Goal: Information Seeking & Learning: Check status

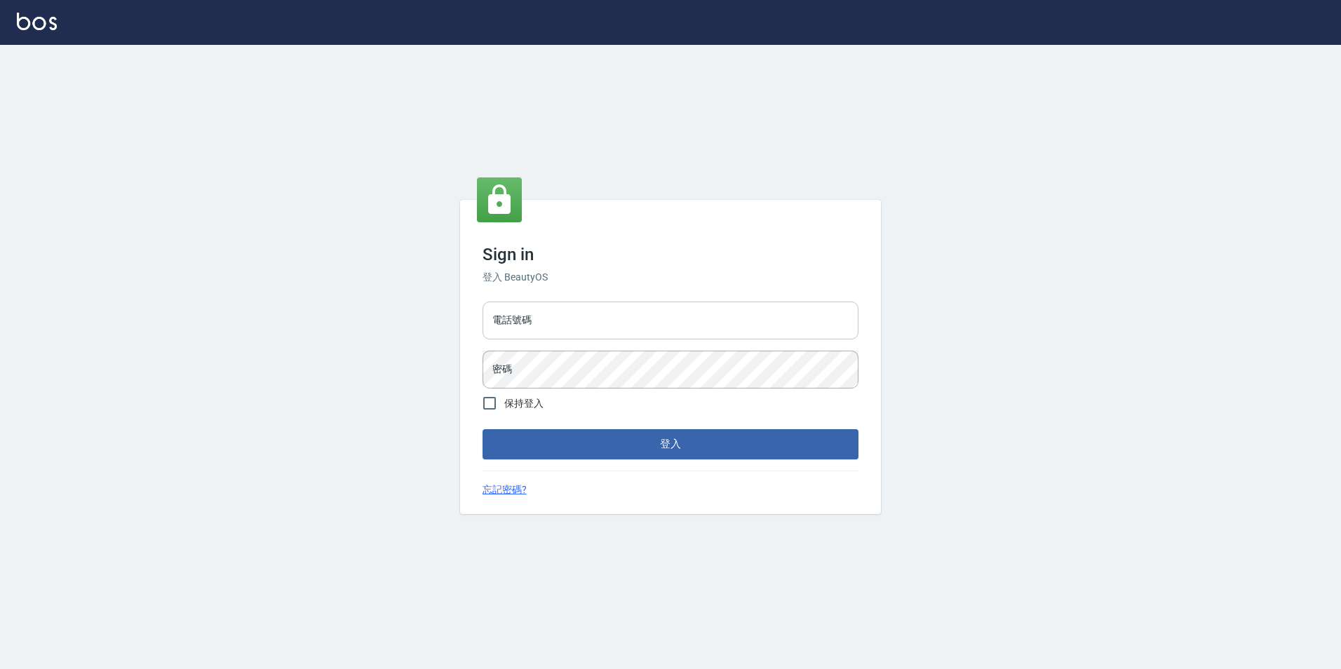
click at [541, 329] on input "電話號碼" at bounding box center [671, 321] width 376 height 38
type input "0923584688"
click at [483, 429] on button "登入" at bounding box center [671, 443] width 376 height 29
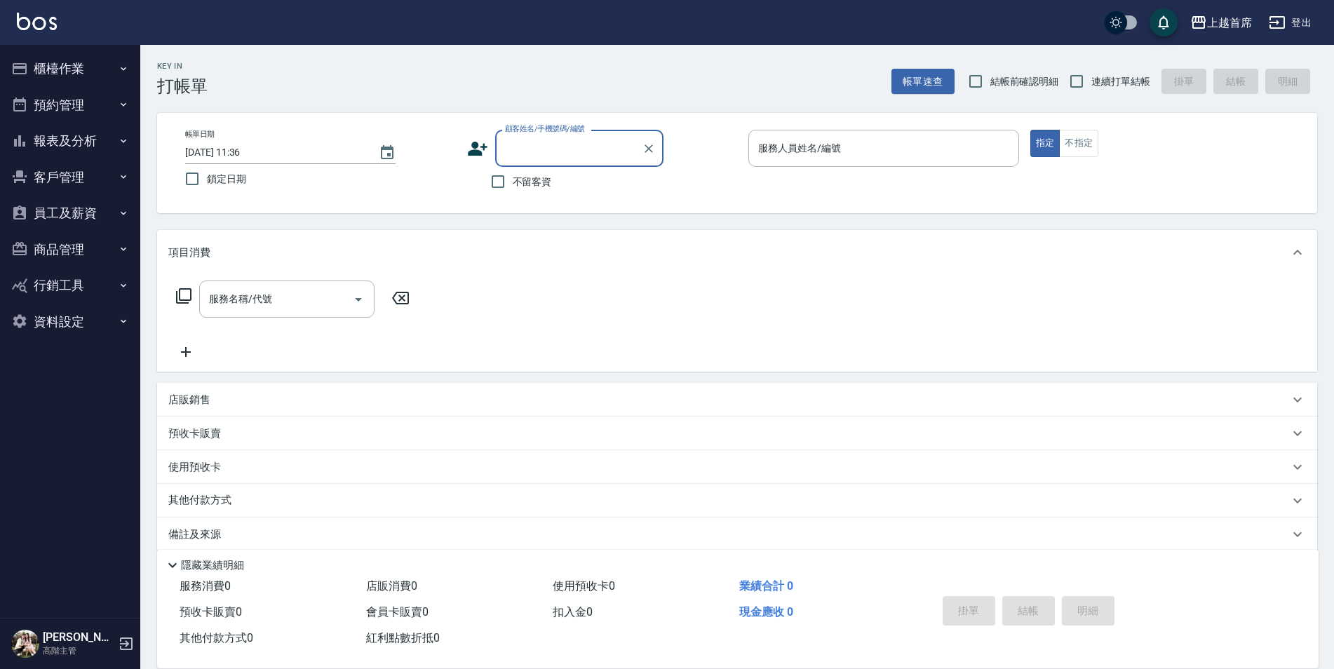
click at [100, 147] on button "報表及分析" at bounding box center [70, 141] width 129 height 36
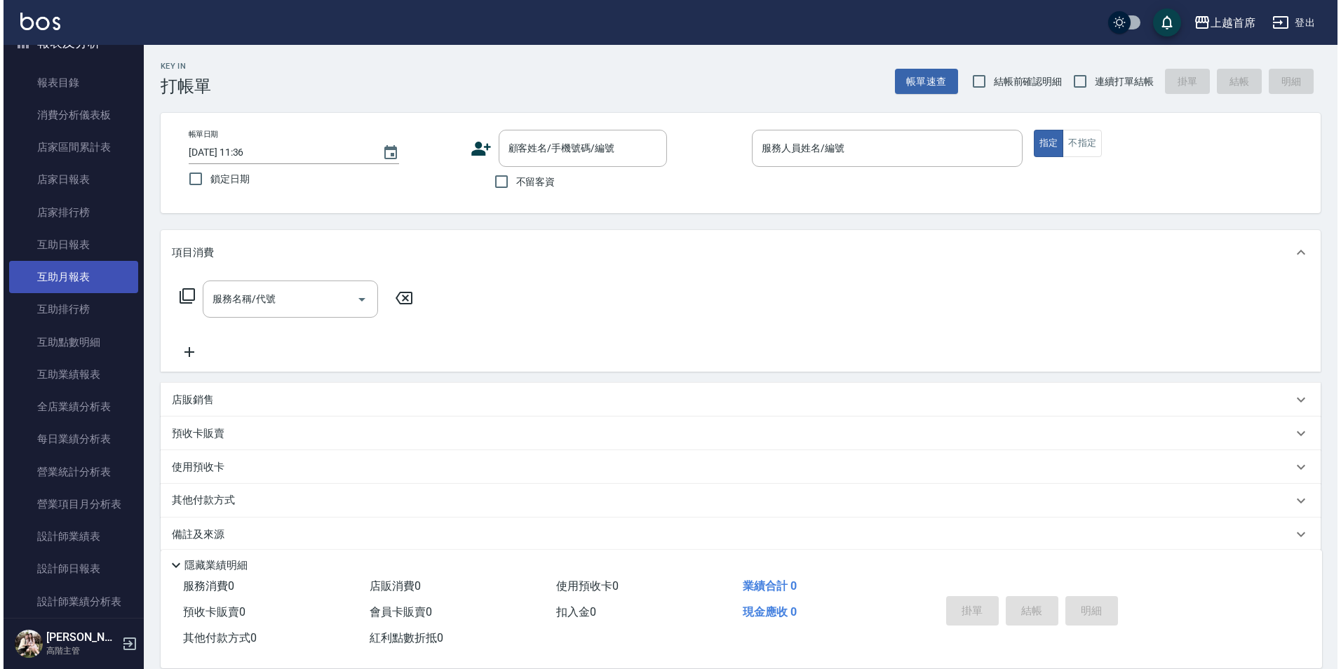
scroll to position [140, 0]
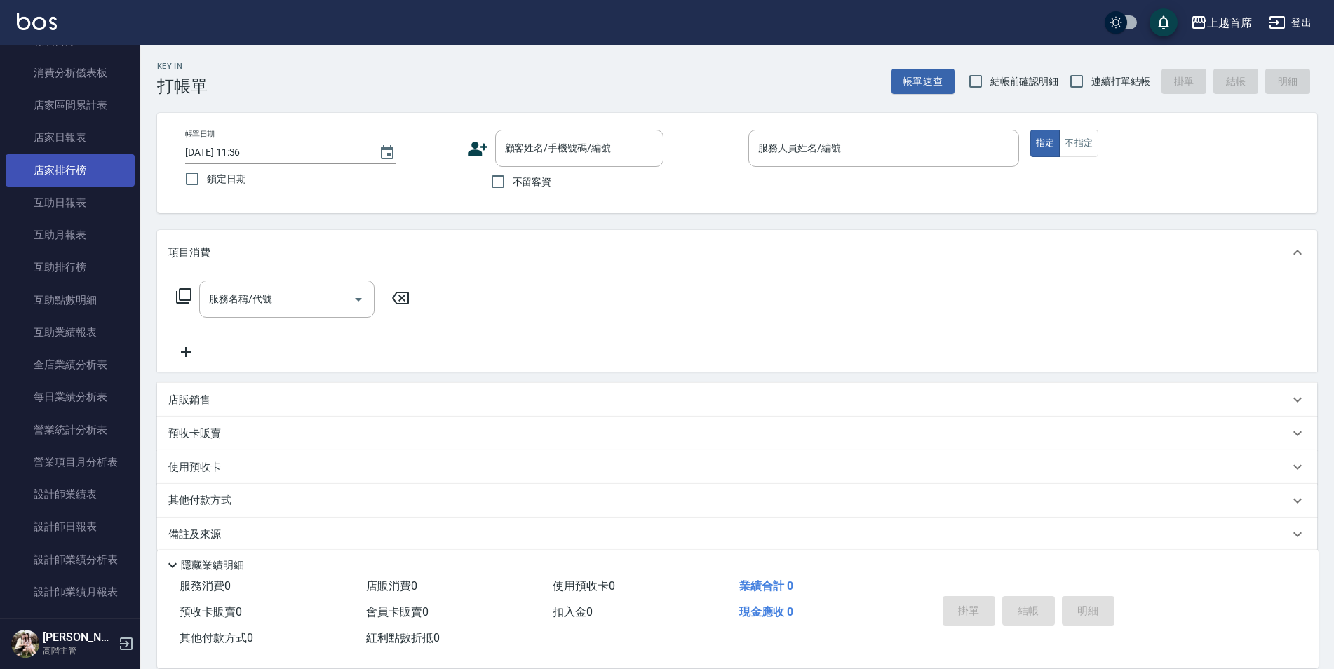
click at [74, 173] on link "店家排行榜" at bounding box center [70, 170] width 129 height 32
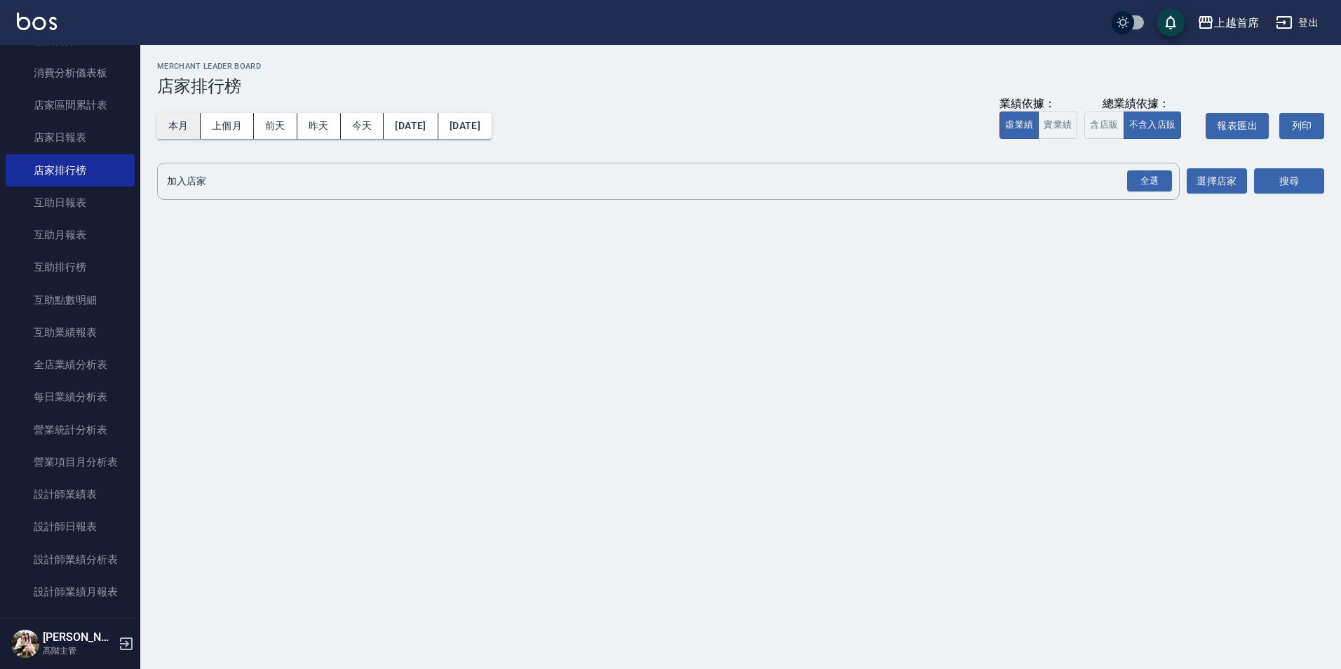
click at [198, 130] on button "本月" at bounding box center [178, 126] width 43 height 26
drag, startPoint x: 178, startPoint y: 135, endPoint x: 209, endPoint y: 135, distance: 30.9
click at [180, 135] on button "本月" at bounding box center [178, 126] width 43 height 26
click at [1134, 189] on div "全選" at bounding box center [1149, 181] width 45 height 22
drag, startPoint x: 1052, startPoint y: 126, endPoint x: 1065, endPoint y: 125, distance: 12.7
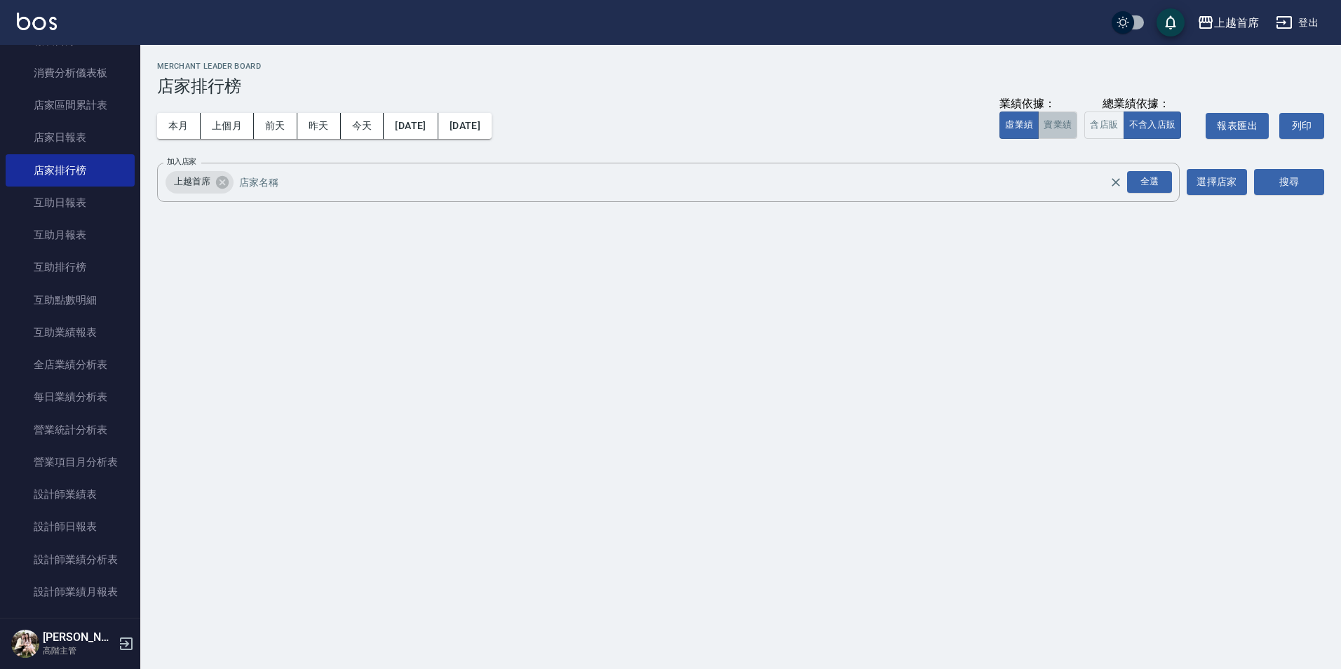
click at [1052, 125] on button "實業績" at bounding box center [1057, 125] width 39 height 27
click at [1269, 185] on button "搜尋" at bounding box center [1289, 182] width 70 height 26
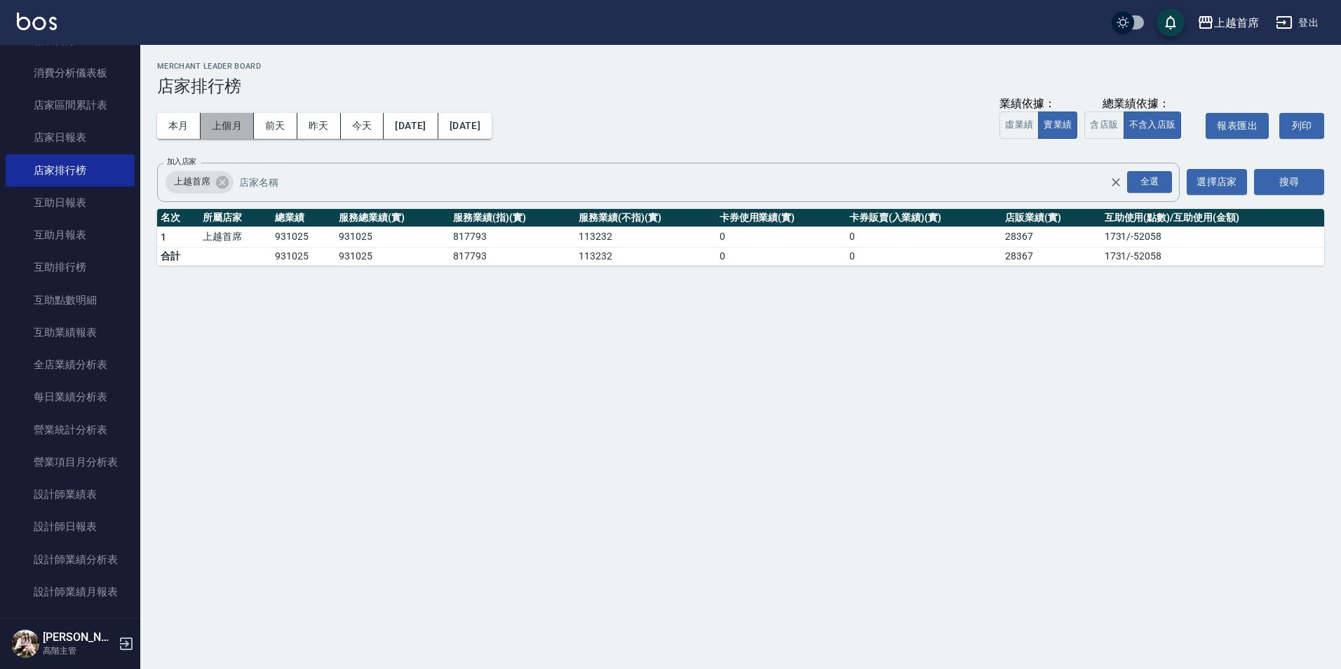
click at [215, 121] on button "上個月" at bounding box center [227, 126] width 53 height 26
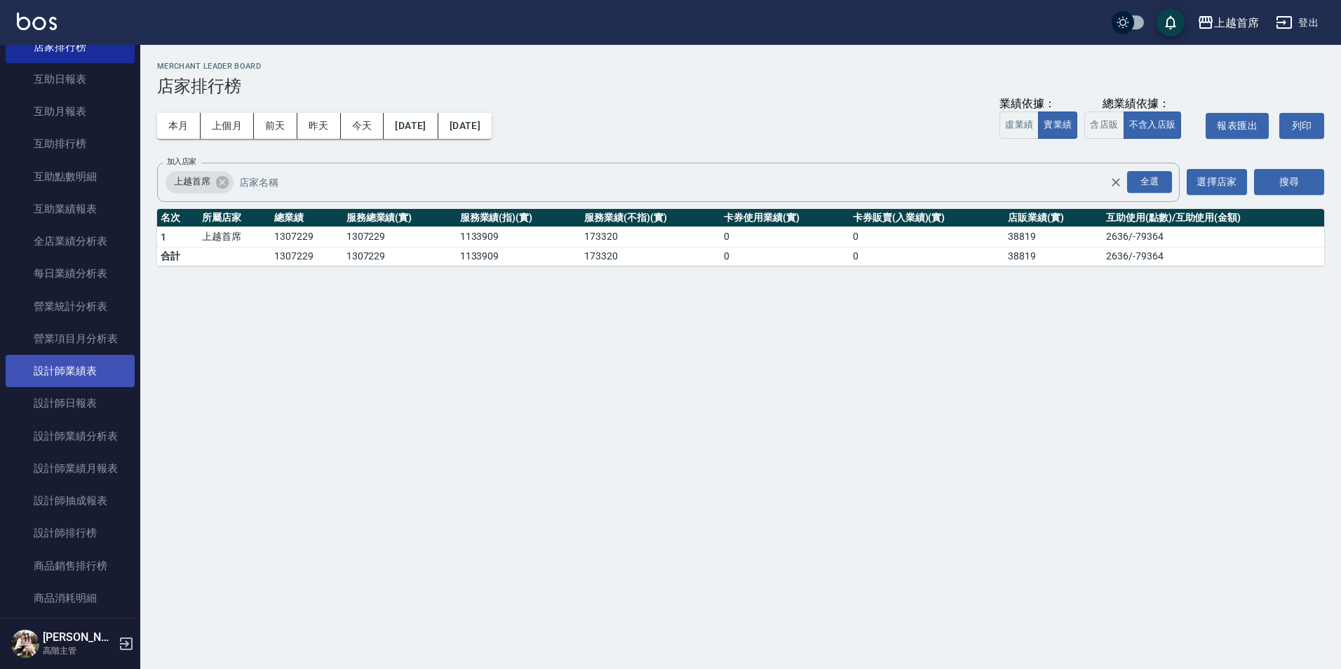
scroll to position [351, 0]
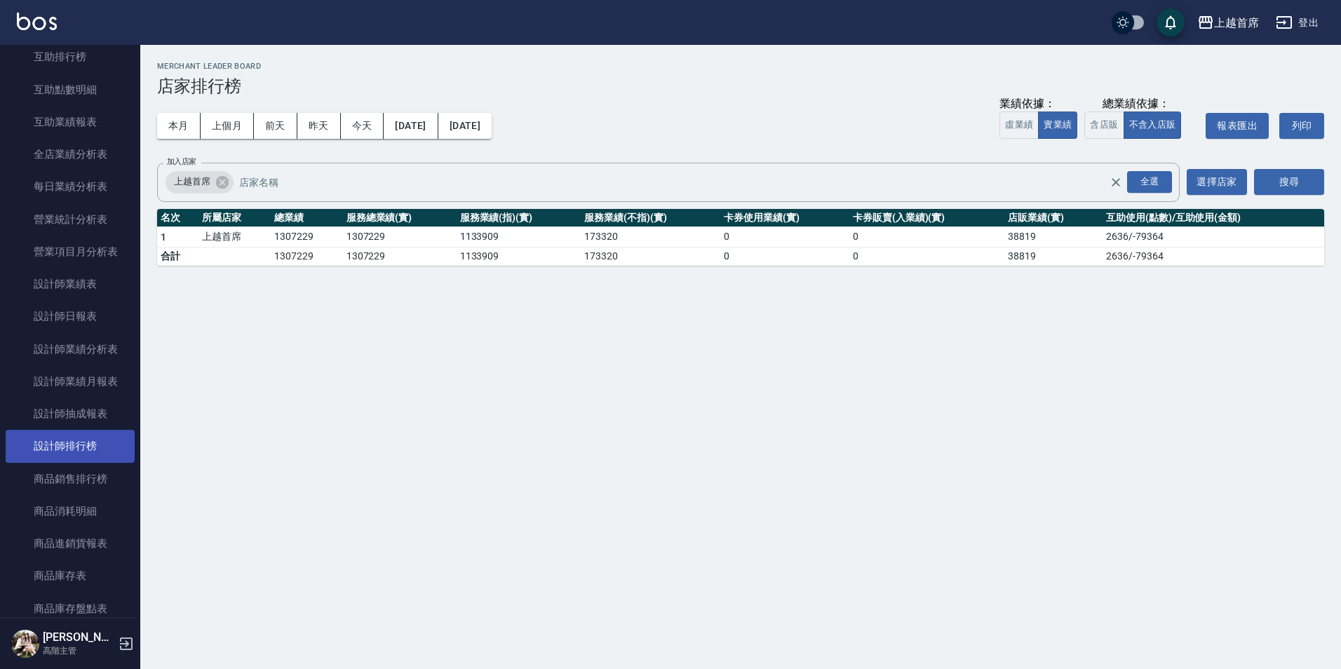
click at [97, 447] on link "設計師排行榜" at bounding box center [70, 446] width 129 height 32
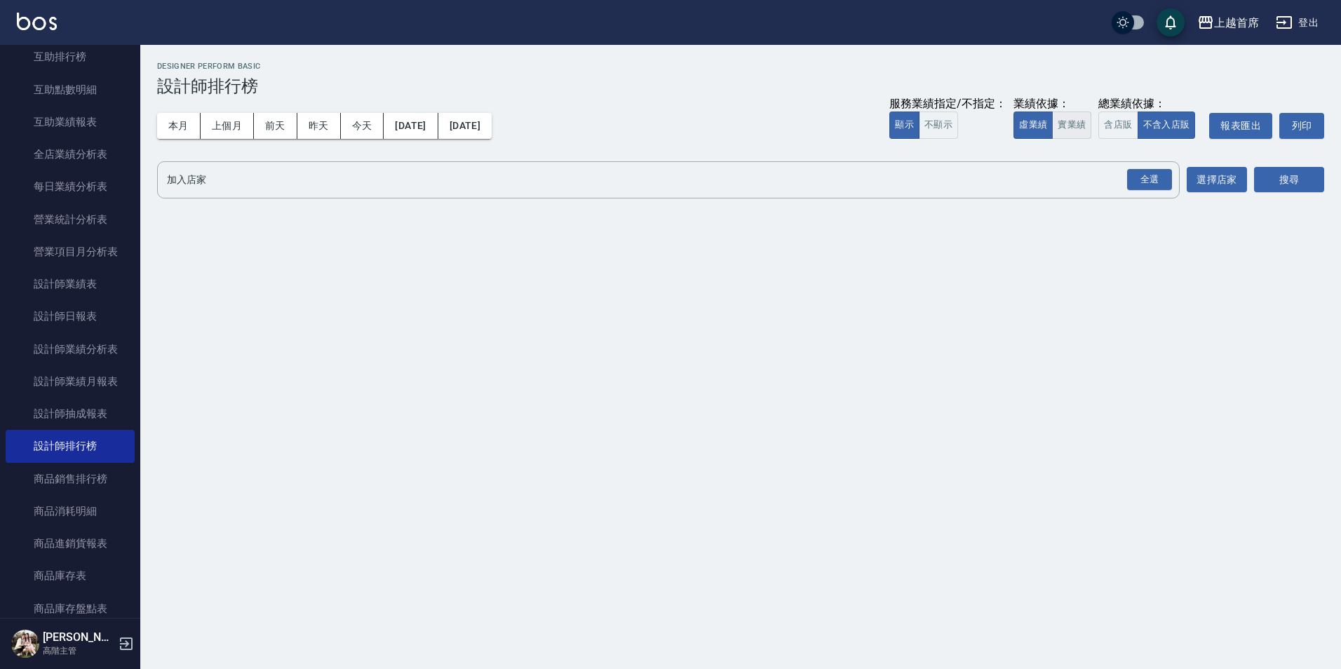
click at [1073, 122] on button "實業績" at bounding box center [1071, 125] width 39 height 27
click at [1159, 189] on div "全選" at bounding box center [1149, 180] width 45 height 22
click at [1286, 173] on button "搜尋" at bounding box center [1289, 181] width 70 height 26
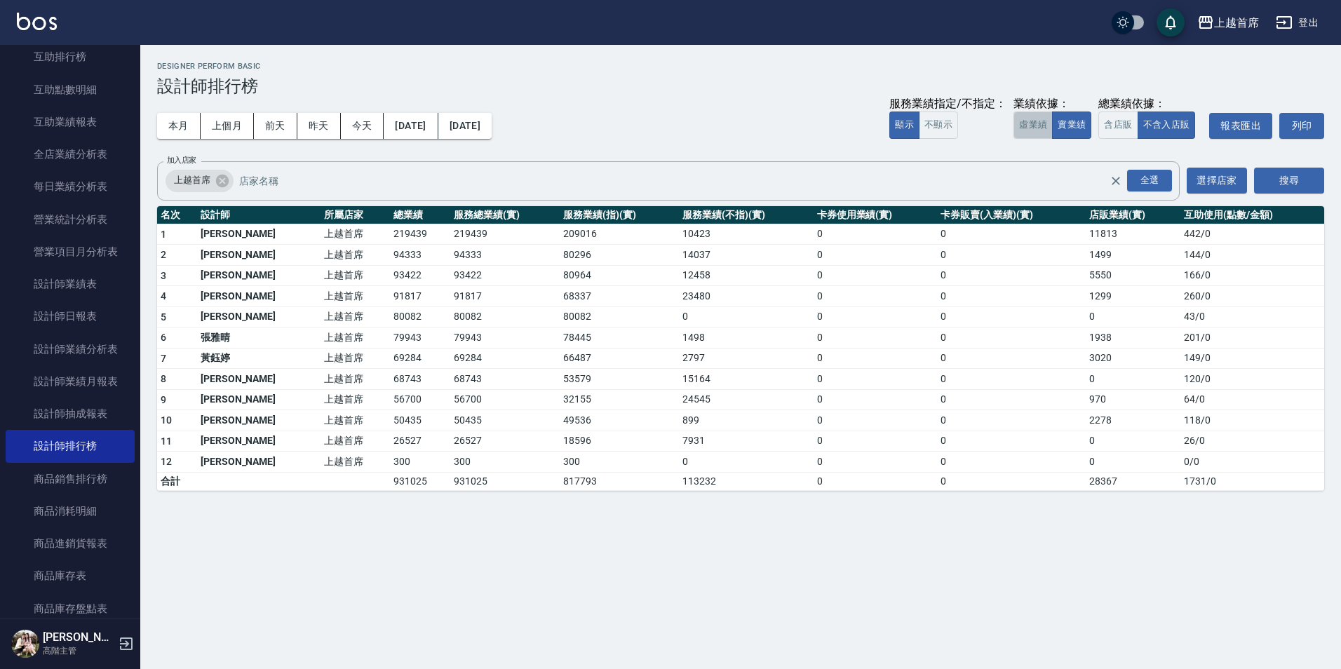
click at [1032, 120] on button "虛業績" at bounding box center [1033, 125] width 39 height 27
click at [215, 124] on button "上個月" at bounding box center [227, 126] width 53 height 26
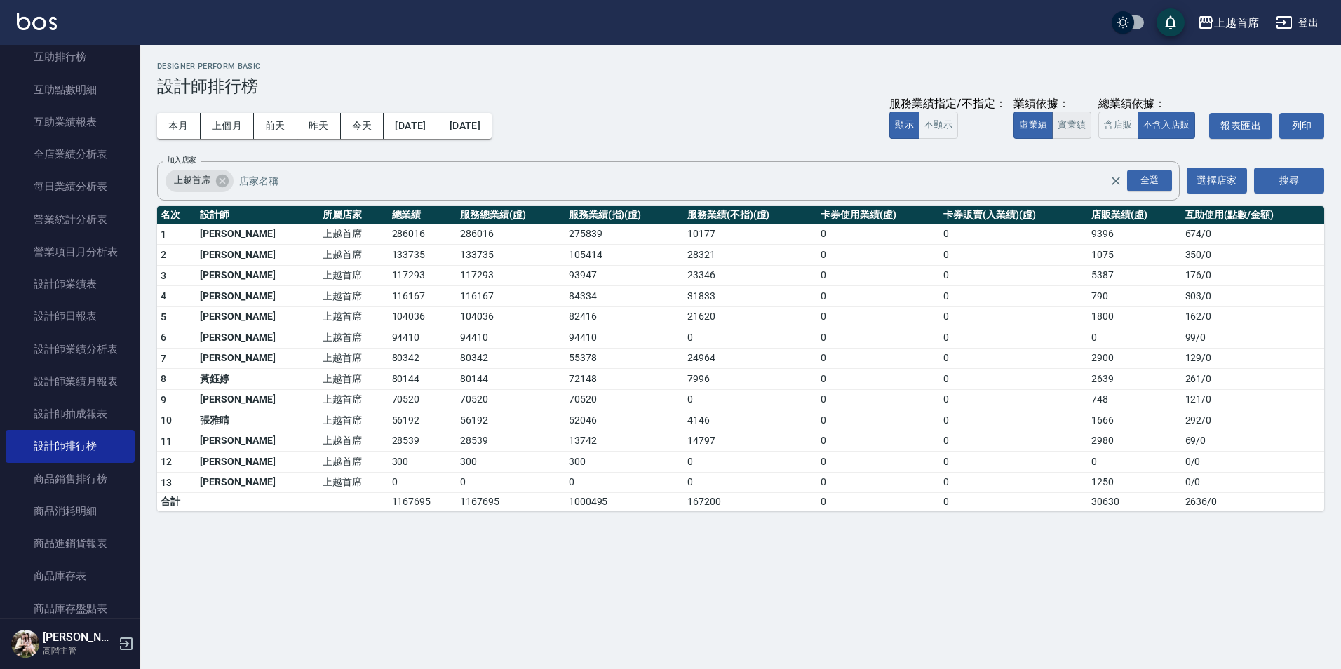
click at [1089, 119] on button "實業績" at bounding box center [1071, 125] width 39 height 27
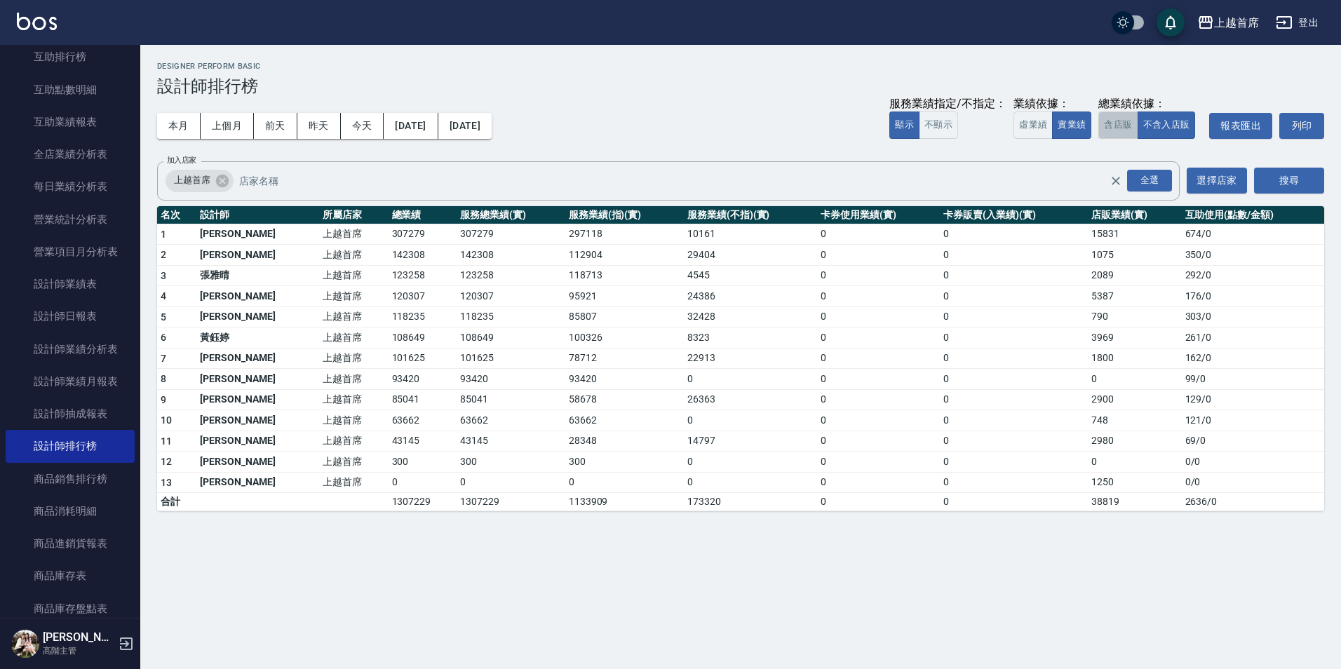
click at [1117, 133] on button "含店販" at bounding box center [1117, 125] width 39 height 27
click at [181, 127] on button "本月" at bounding box center [178, 126] width 43 height 26
